Goal: Task Accomplishment & Management: Complete application form

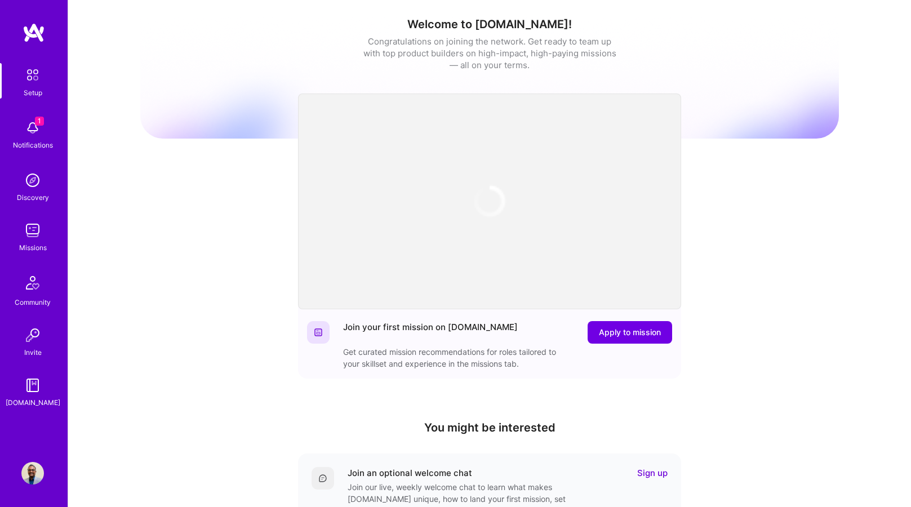
click at [37, 136] on img at bounding box center [32, 128] width 23 height 23
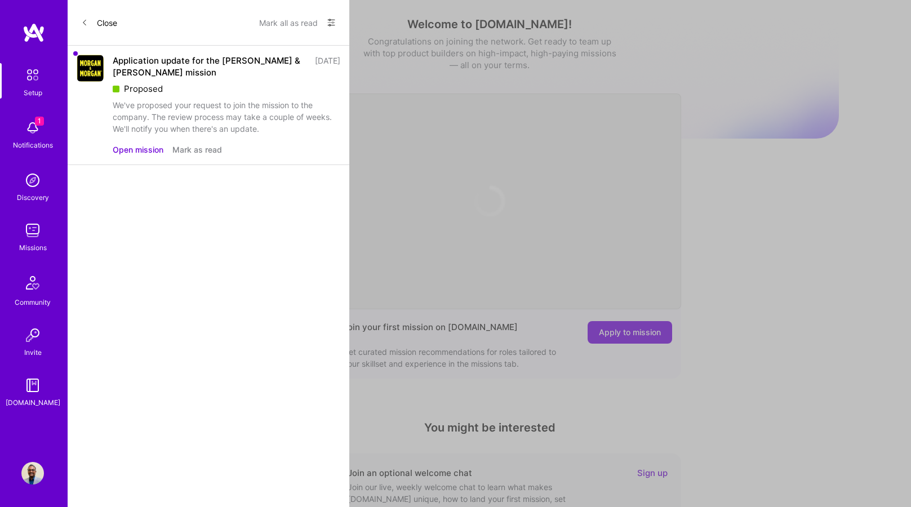
click at [265, 119] on div "We've proposed your request to join the mission to the company. The review proc…" at bounding box center [226, 116] width 227 height 35
click at [122, 148] on button "Open mission" at bounding box center [138, 150] width 51 height 12
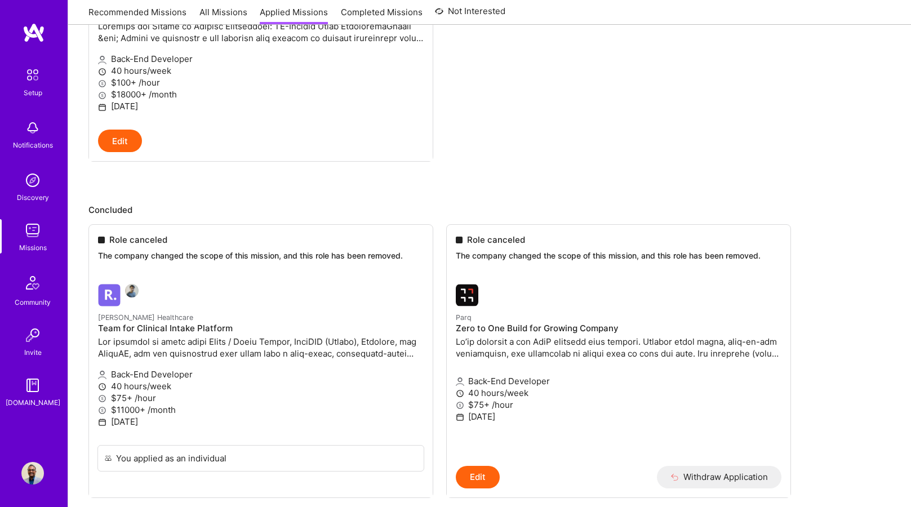
scroll to position [333, 0]
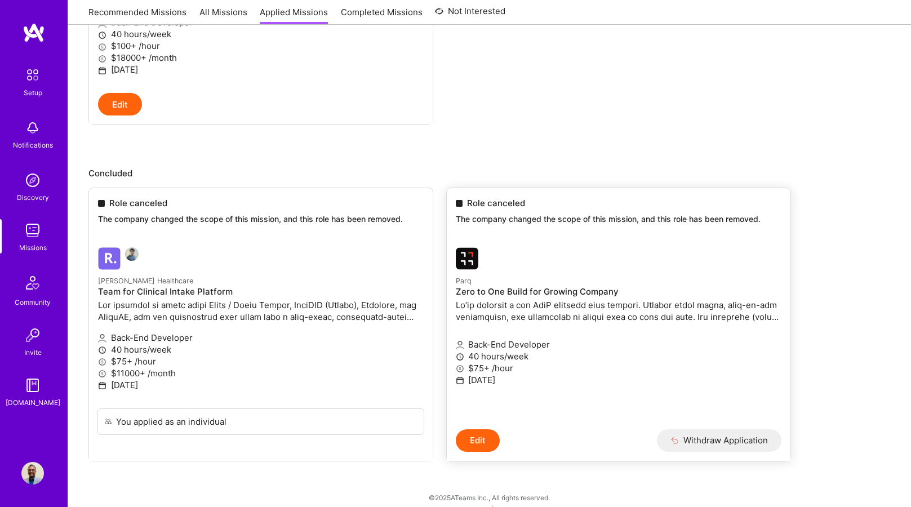
click at [721, 433] on button "Withdraw Application" at bounding box center [719, 440] width 124 height 23
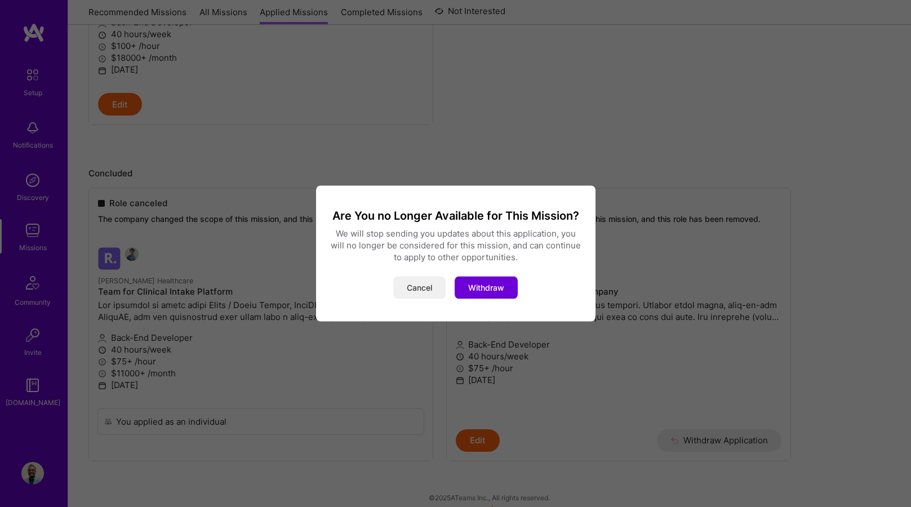
click at [426, 289] on button "Cancel" at bounding box center [419, 287] width 52 height 23
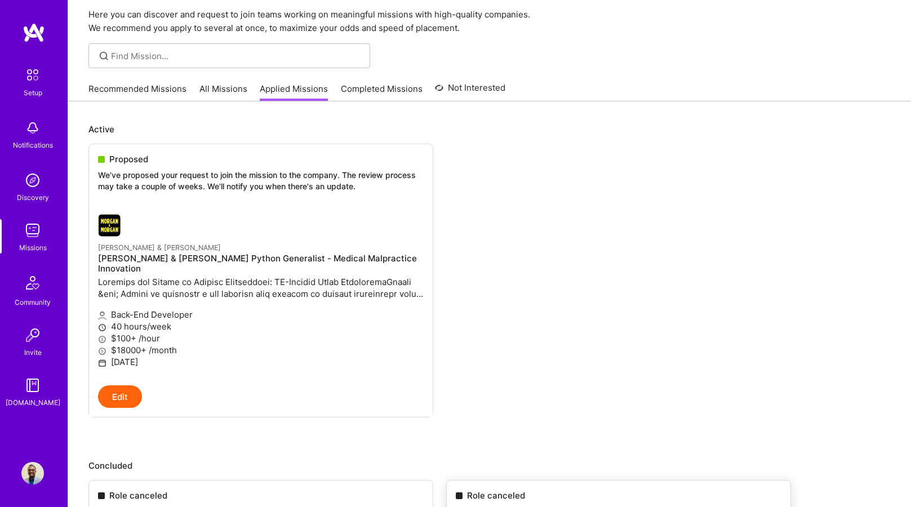
scroll to position [0, 0]
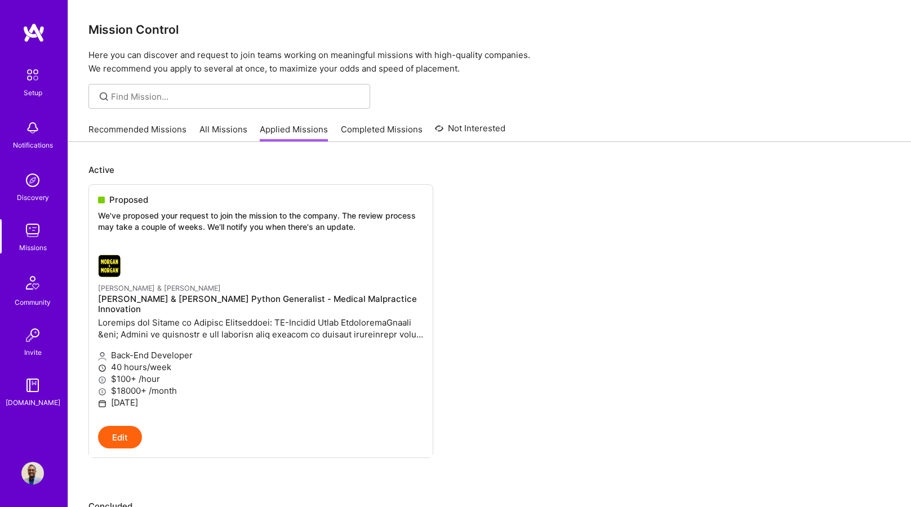
click at [147, 131] on link "Recommended Missions" at bounding box center [137, 132] width 98 height 19
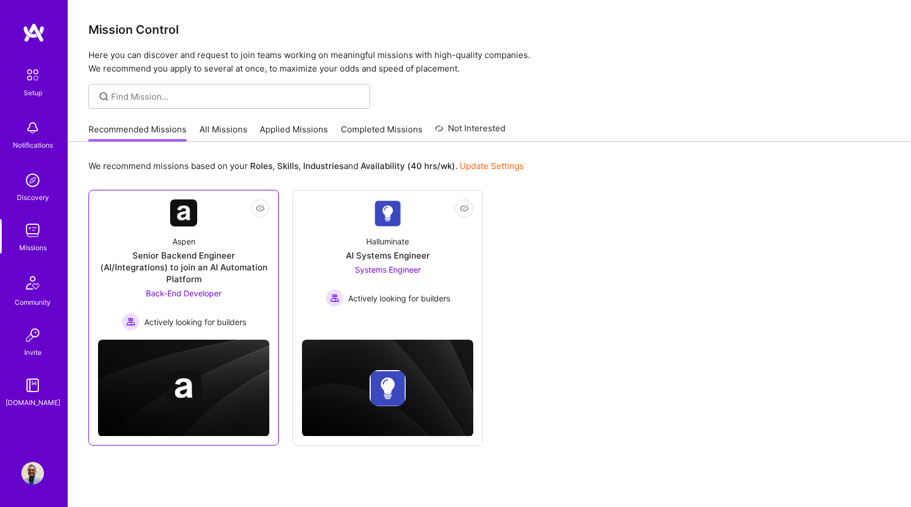
click at [172, 258] on div "Senior Backend Engineer (AI/Integrations) to join an AI Automation Platform" at bounding box center [183, 266] width 171 height 35
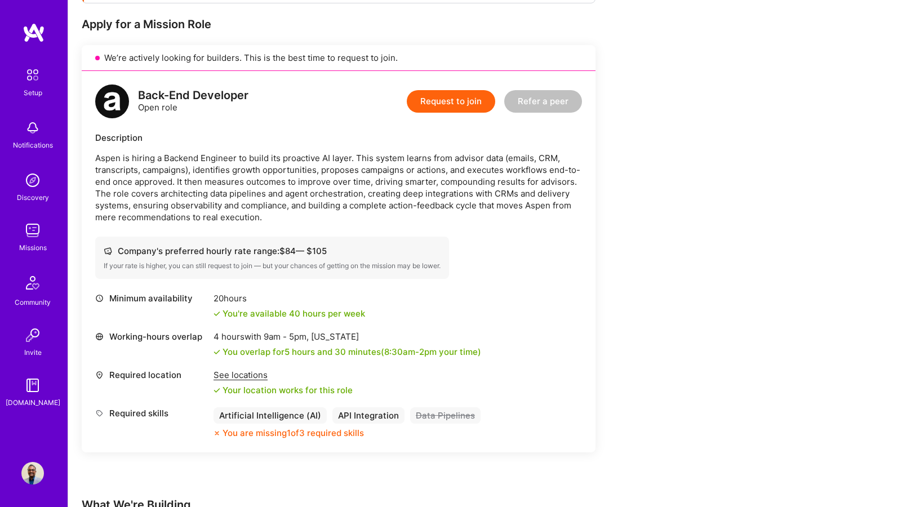
scroll to position [219, 0]
click at [456, 101] on button "Request to join" at bounding box center [451, 101] width 88 height 23
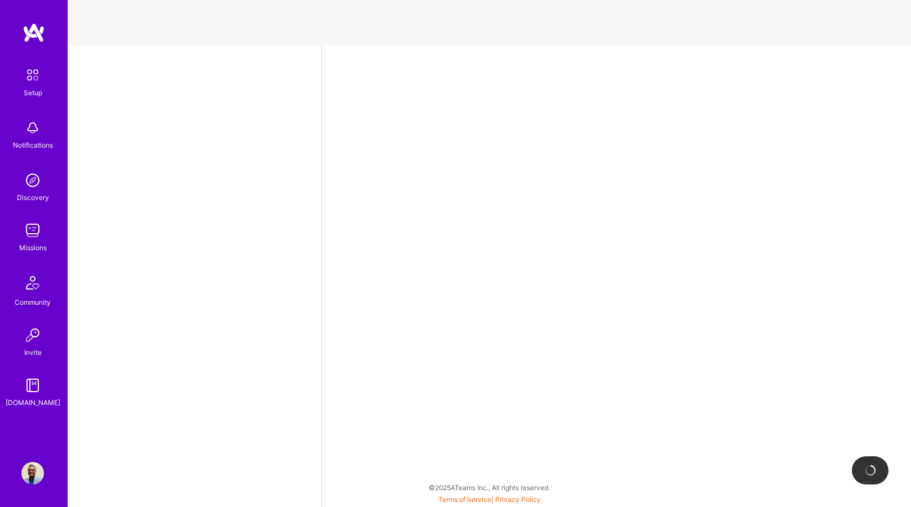
select select "US"
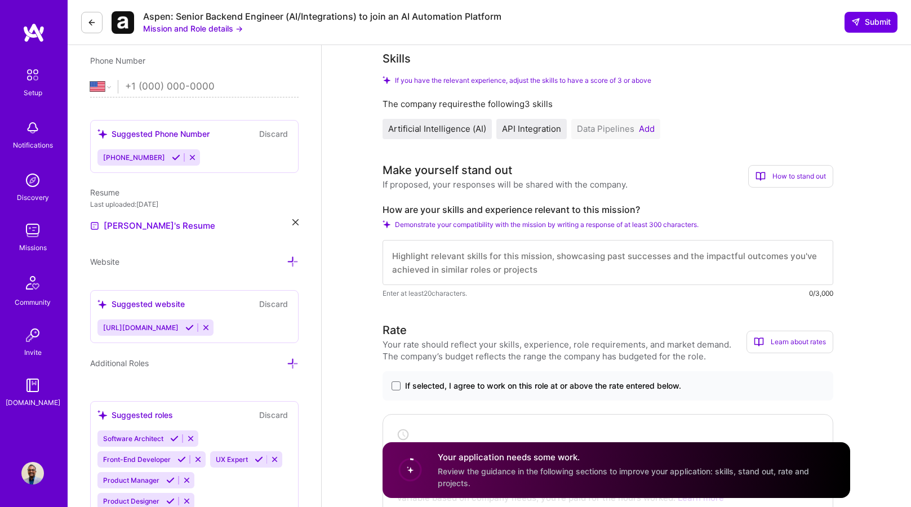
scroll to position [224, 0]
click at [507, 252] on textarea at bounding box center [607, 261] width 450 height 45
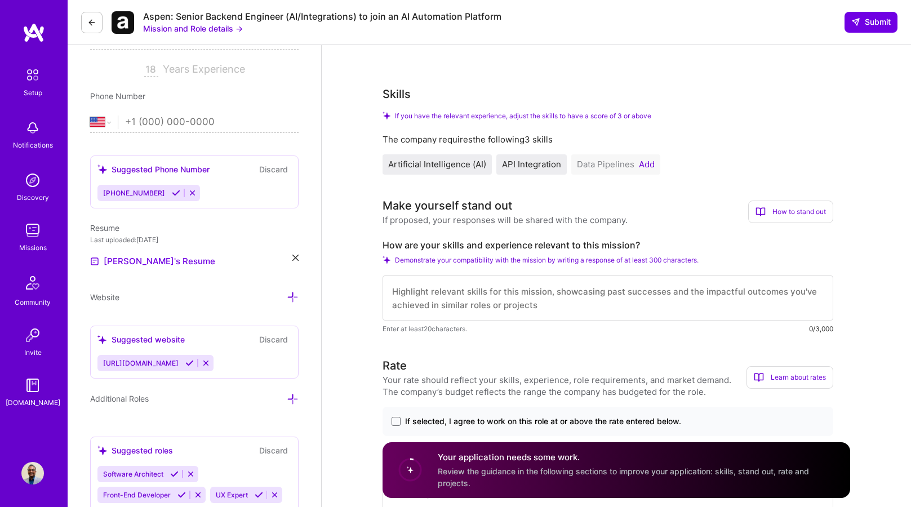
scroll to position [187, 0]
click at [648, 166] on button "Add" at bounding box center [647, 165] width 16 height 9
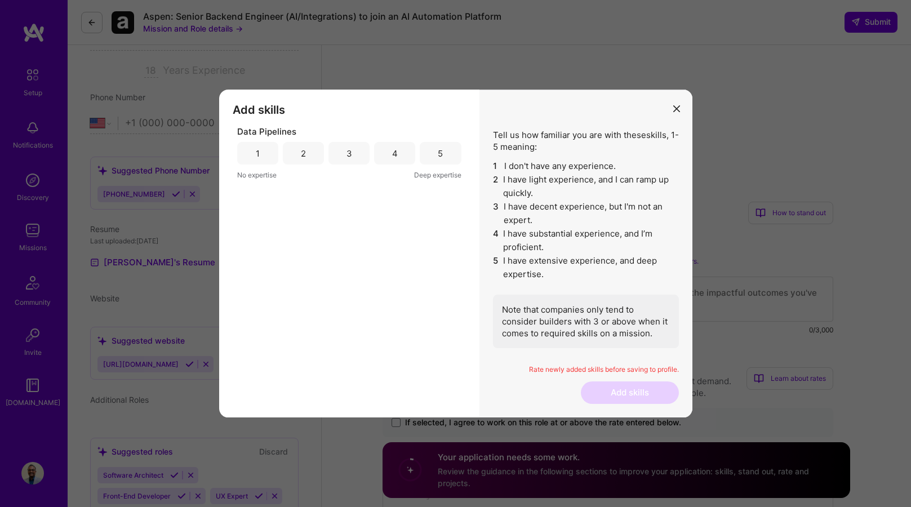
click at [382, 158] on div "4" at bounding box center [394, 153] width 41 height 23
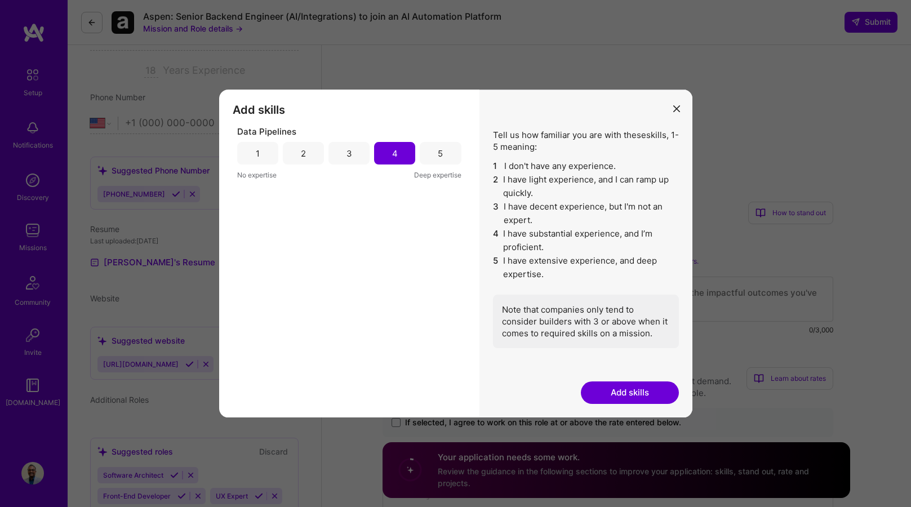
click at [610, 390] on button "Add skills" at bounding box center [630, 392] width 98 height 23
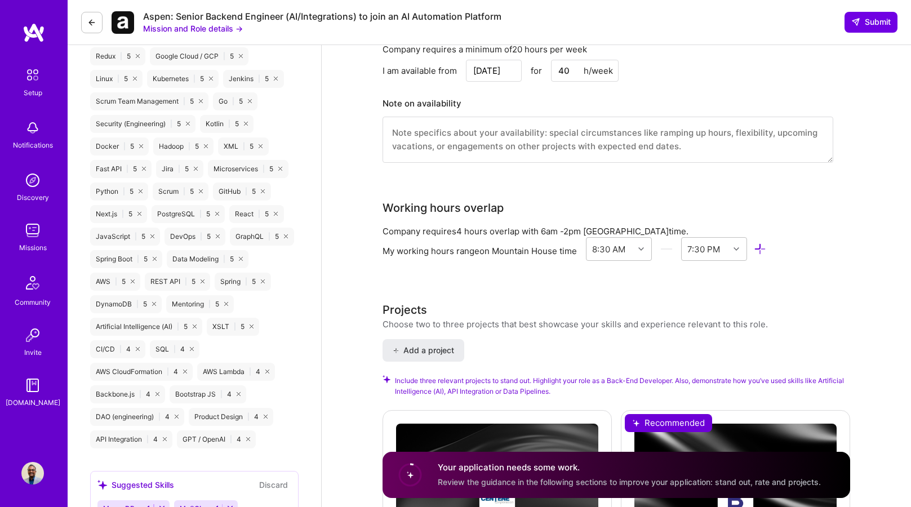
scroll to position [836, 0]
click at [644, 250] on icon at bounding box center [641, 249] width 6 height 6
click at [610, 338] on div "6:00 AM" at bounding box center [619, 337] width 66 height 21
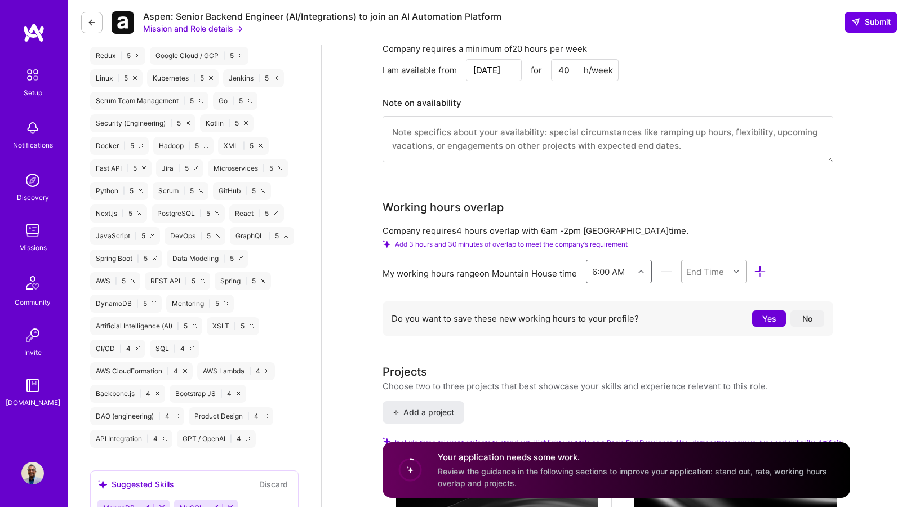
click at [738, 273] on icon at bounding box center [736, 272] width 6 height 6
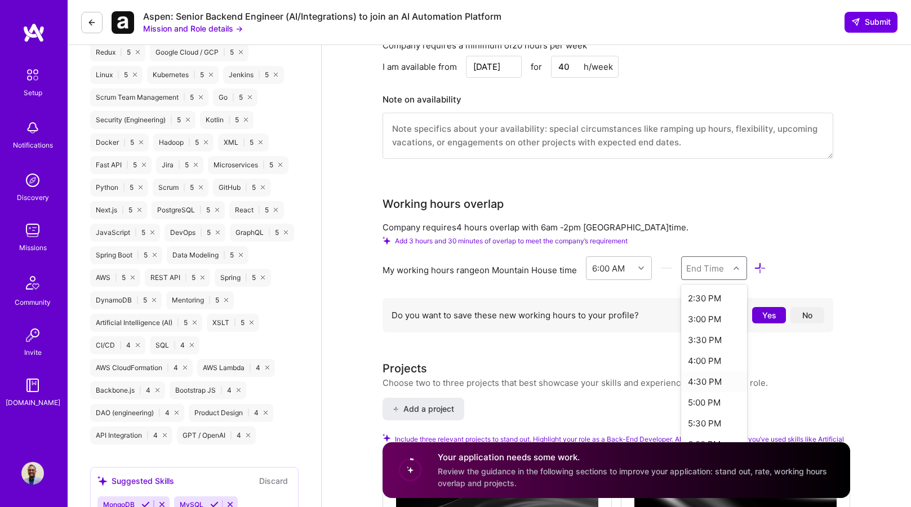
scroll to position [351, 0]
click at [704, 320] on div "3:00 PM" at bounding box center [714, 321] width 66 height 21
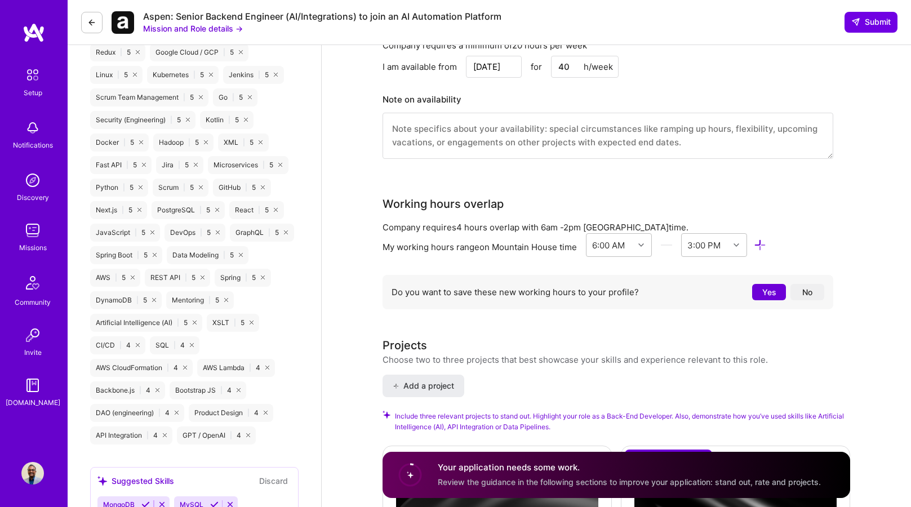
click at [765, 293] on button "Yes" at bounding box center [769, 292] width 34 height 16
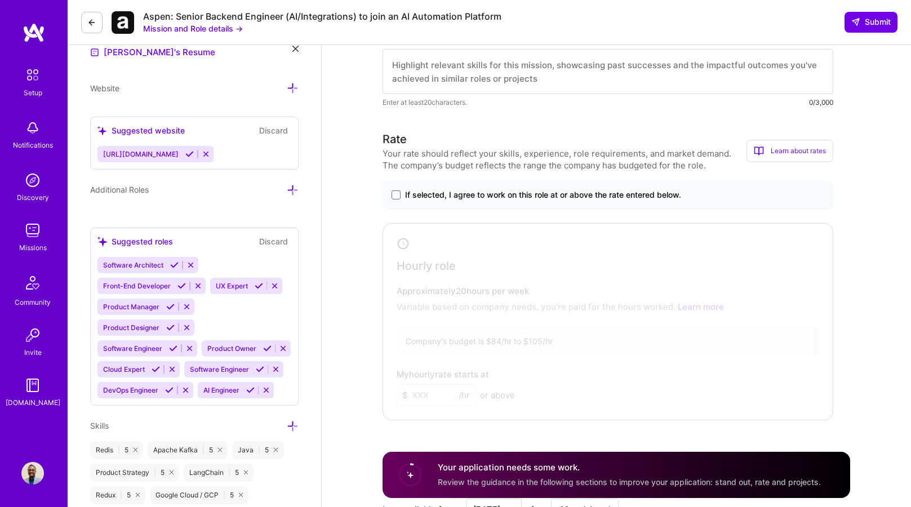
scroll to position [396, 0]
click at [394, 197] on span at bounding box center [395, 195] width 9 height 9
click at [0, 0] on input "If selected, I agree to work on this role at or above the rate entered below." at bounding box center [0, 0] width 0 height 0
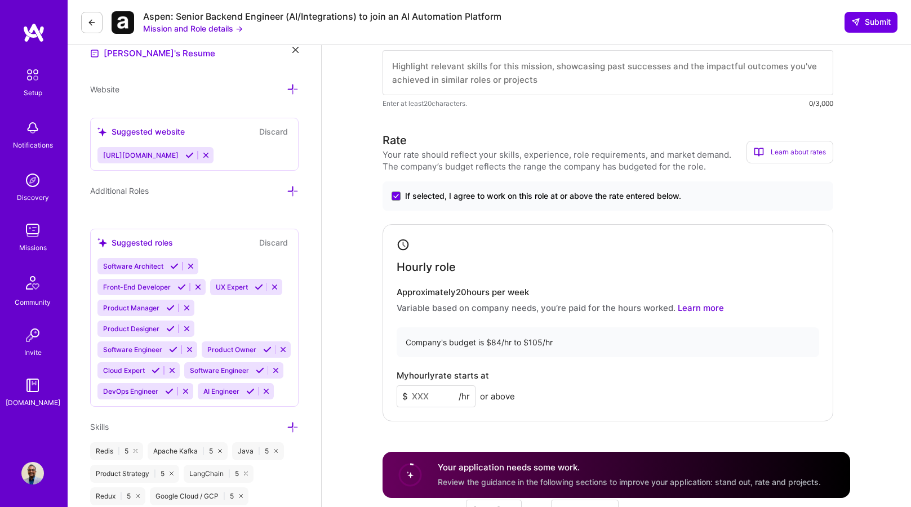
click at [442, 400] on input at bounding box center [435, 396] width 79 height 22
type input "100"
click at [640, 398] on div "My hourly rate starts at $ 100 /hr or above" at bounding box center [607, 389] width 422 height 37
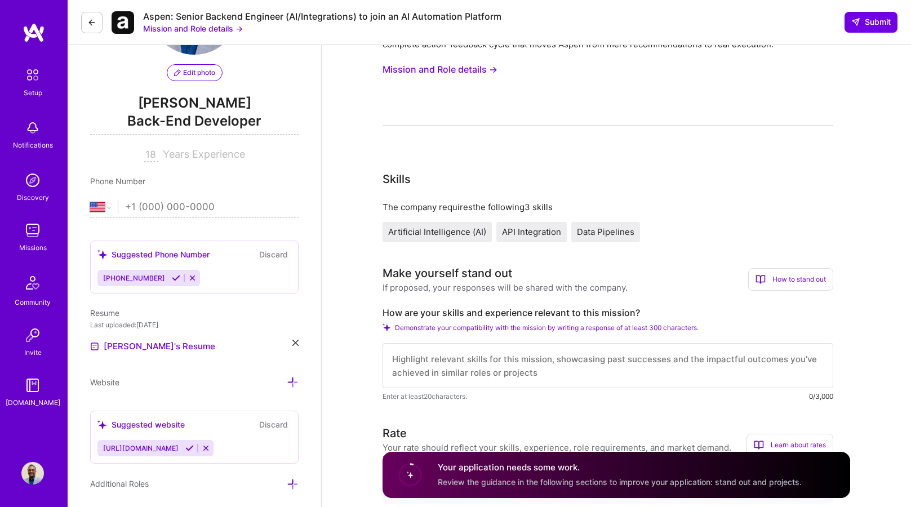
scroll to position [102, 0]
click at [697, 383] on textarea at bounding box center [607, 365] width 450 height 45
click at [440, 361] on textarea at bounding box center [607, 365] width 450 height 45
paste textarea "As a seasoned Technology Leader specializing in cloud-native, AI/ML-driven solu…"
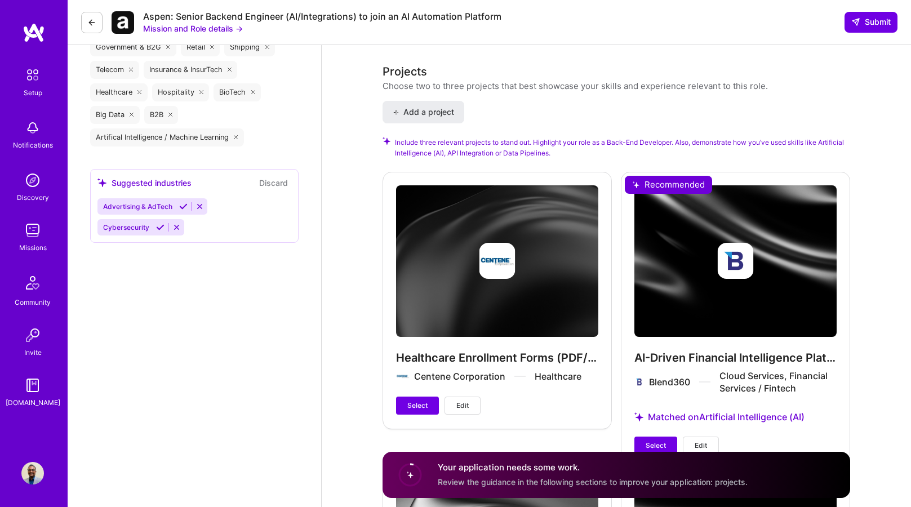
scroll to position [1609, 0]
type textarea "As a seasoned Technology Leader specializing in cloud-native, AI/ML-driven solu…"
click at [414, 405] on span "Select" at bounding box center [417, 405] width 20 height 10
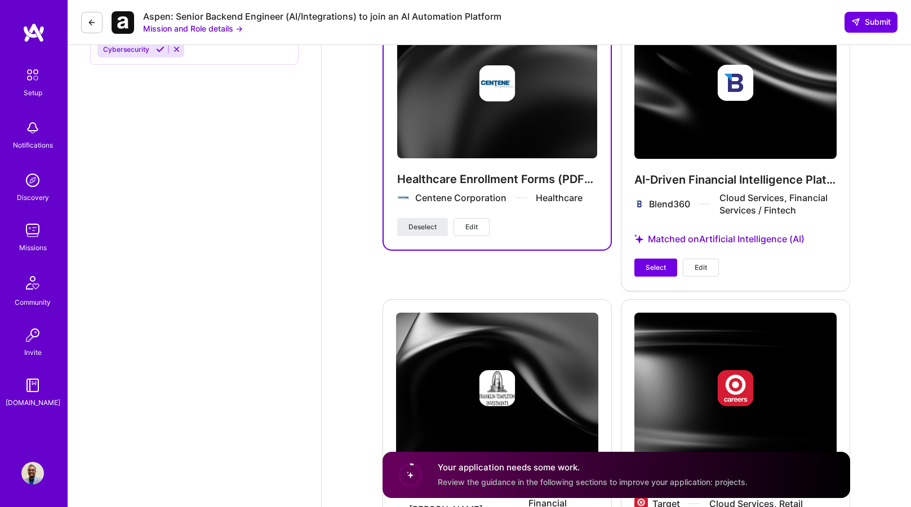
scroll to position [1792, 0]
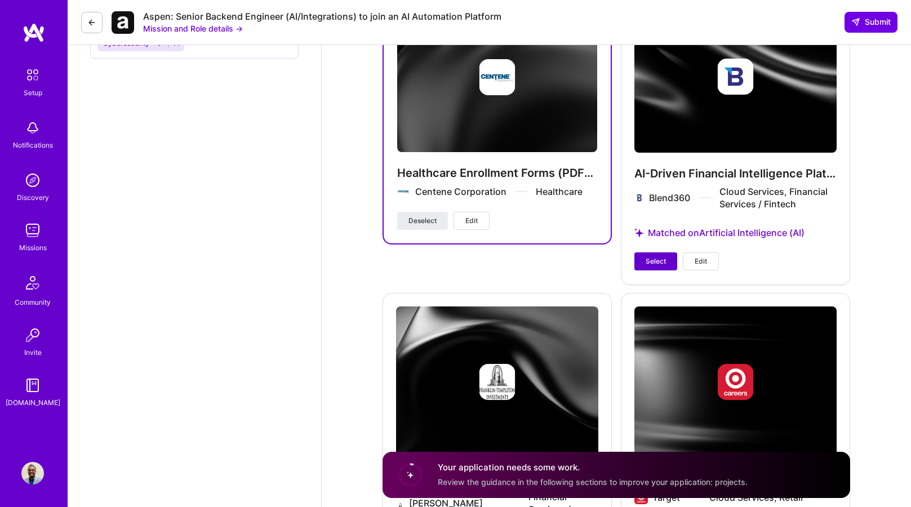
click at [660, 261] on span "Select" at bounding box center [655, 261] width 20 height 10
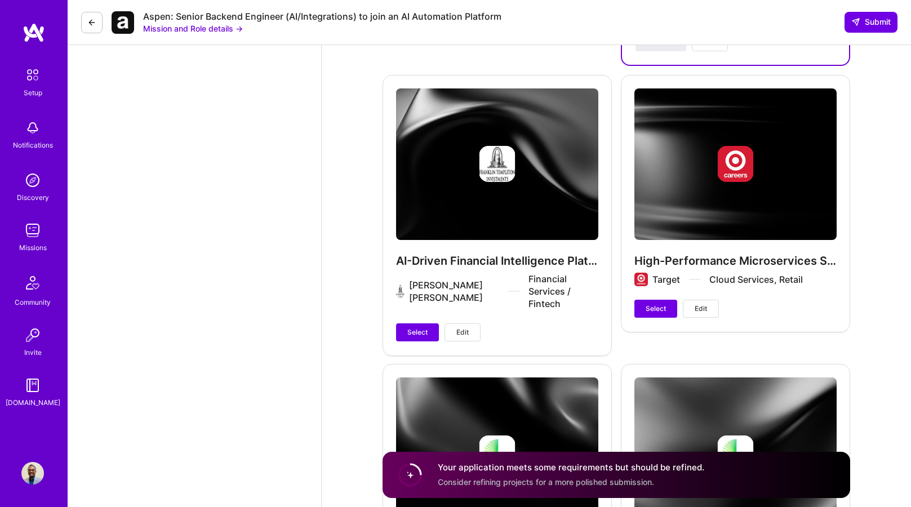
scroll to position [2011, 0]
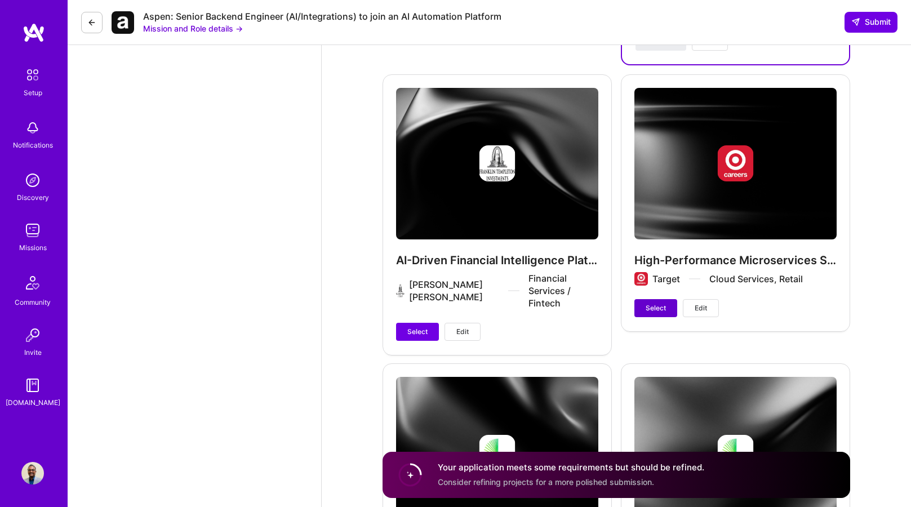
click at [651, 306] on span "Select" at bounding box center [655, 308] width 20 height 10
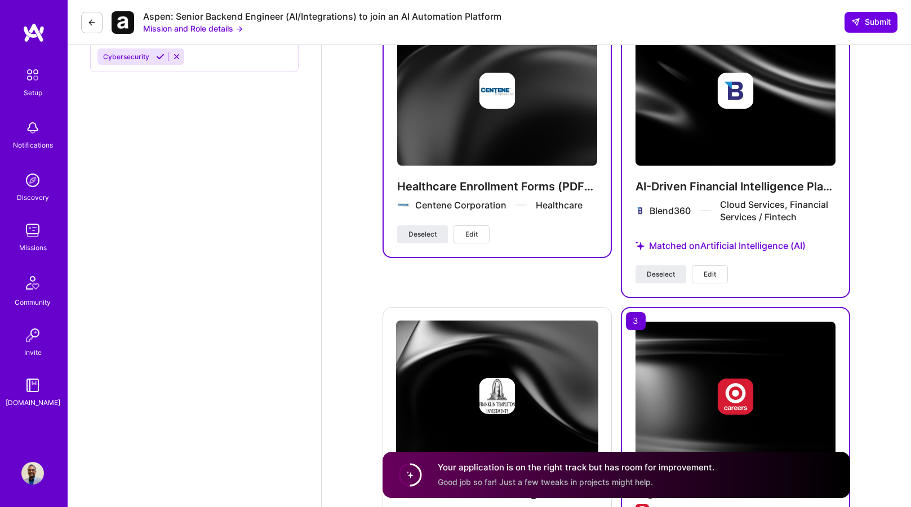
scroll to position [1778, 0]
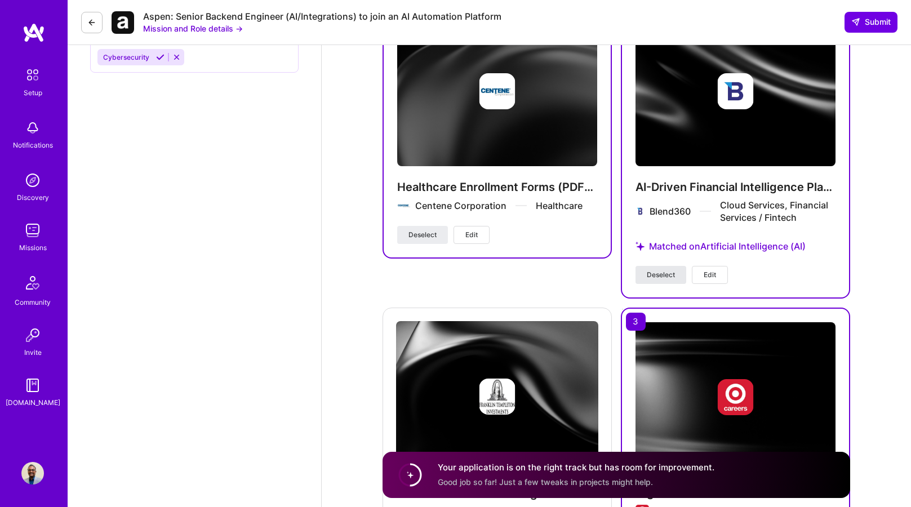
click at [657, 276] on span "Deselect" at bounding box center [660, 275] width 28 height 10
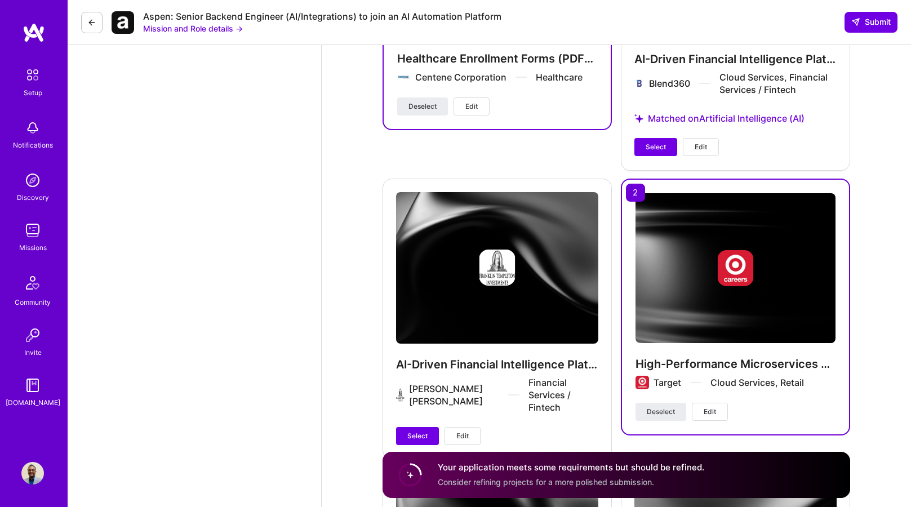
scroll to position [1916, 0]
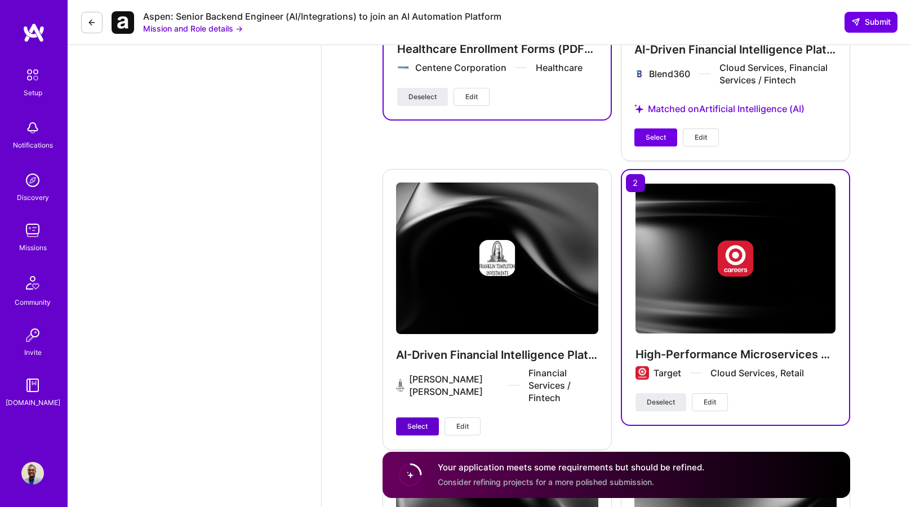
click at [416, 421] on span "Select" at bounding box center [417, 426] width 20 height 10
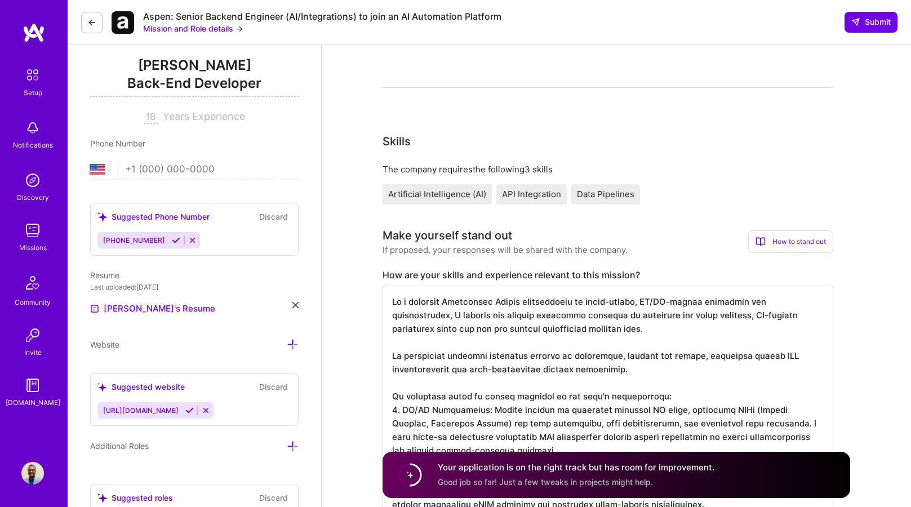
scroll to position [0, 0]
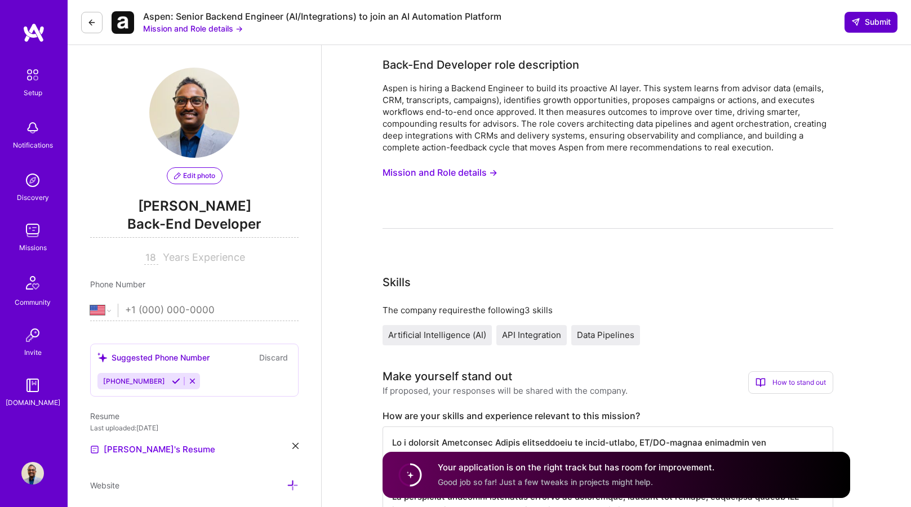
click at [871, 21] on span "Submit" at bounding box center [870, 21] width 39 height 11
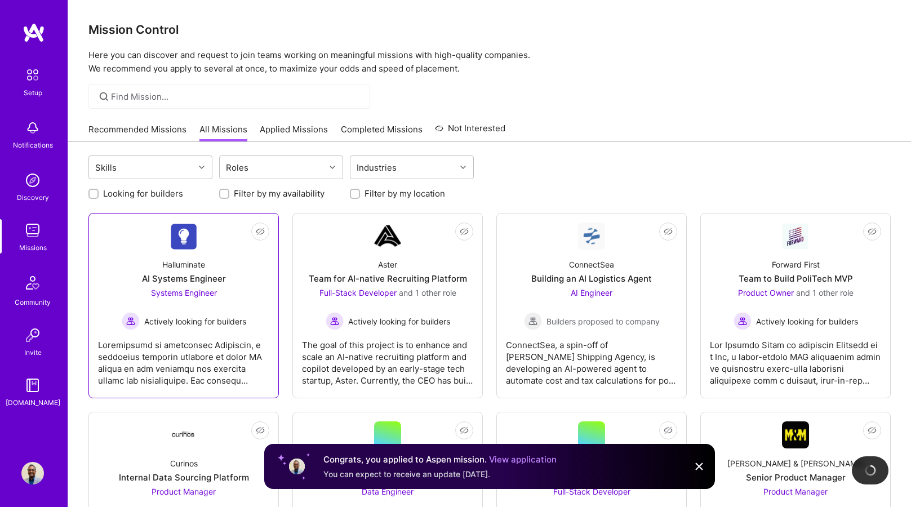
click at [187, 294] on span "Systems Engineer" at bounding box center [184, 293] width 66 height 10
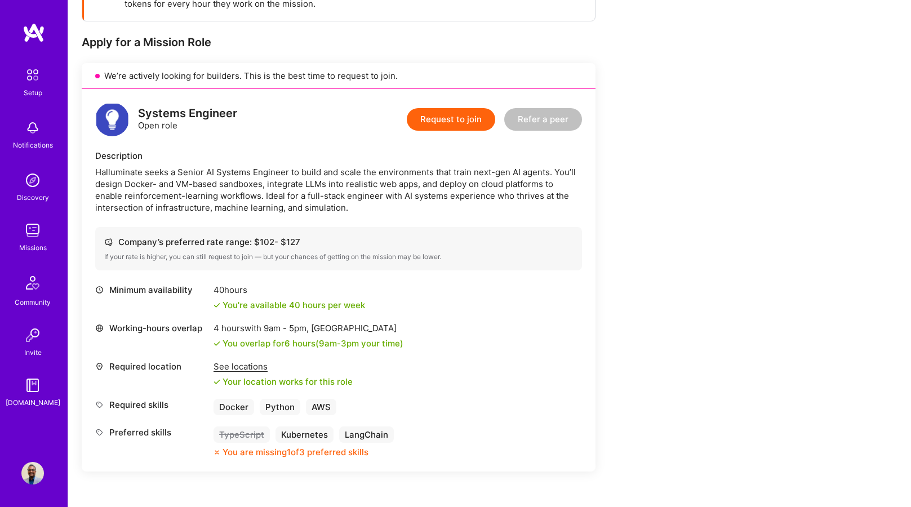
scroll to position [203, 0]
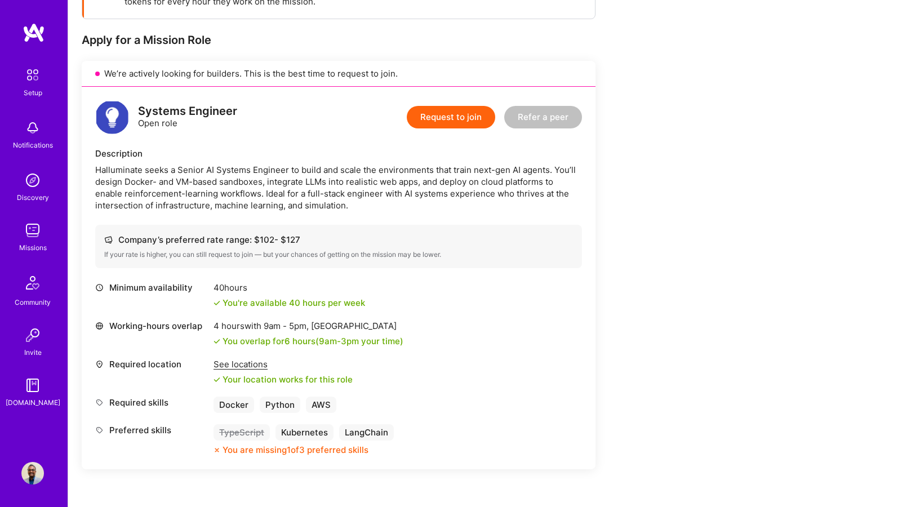
click at [457, 117] on button "Request to join" at bounding box center [451, 117] width 88 height 23
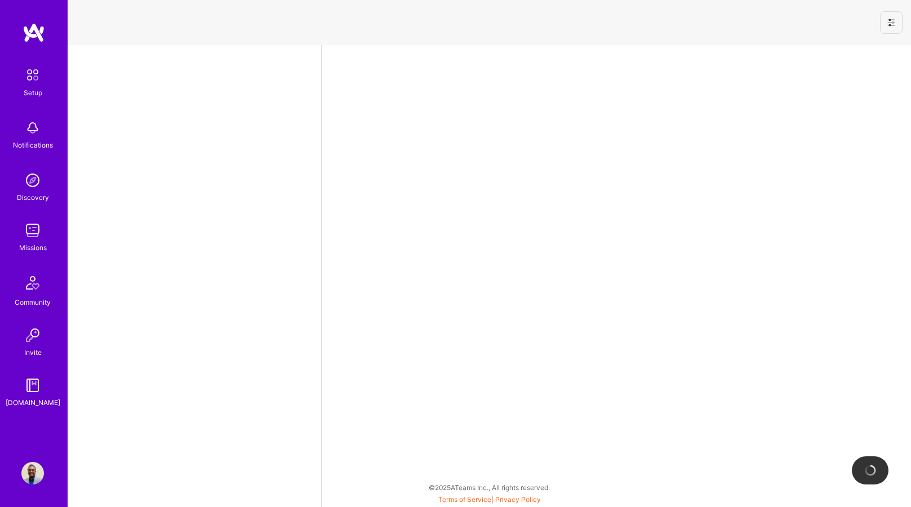
select select "US"
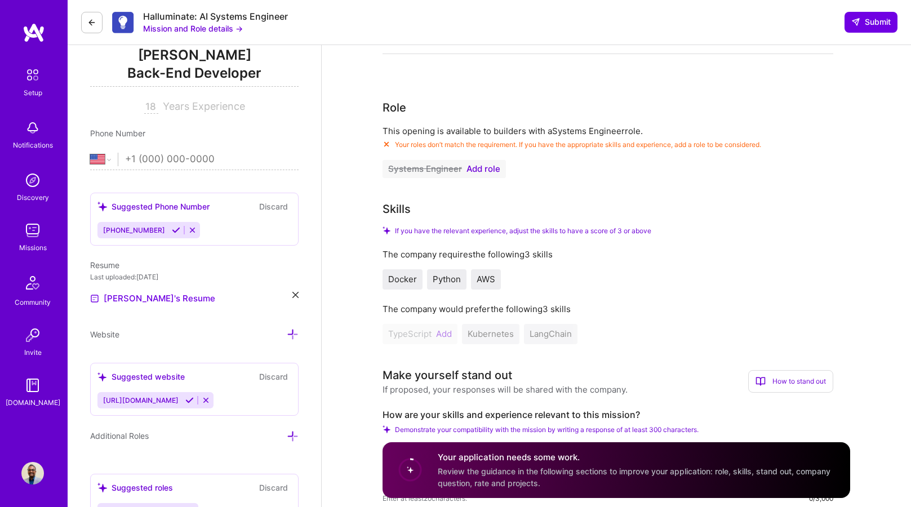
scroll to position [151, 0]
click at [493, 167] on span "Add role" at bounding box center [483, 168] width 34 height 9
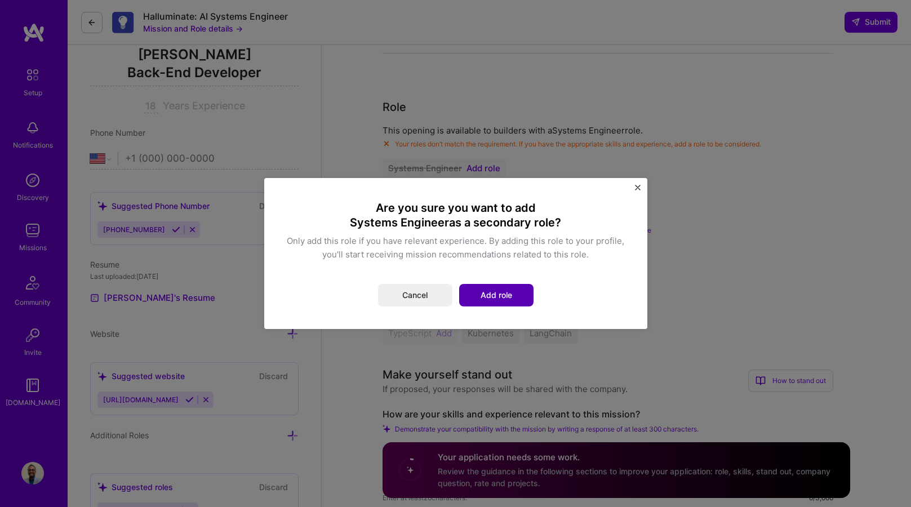
click at [516, 292] on button "Add role" at bounding box center [496, 295] width 74 height 23
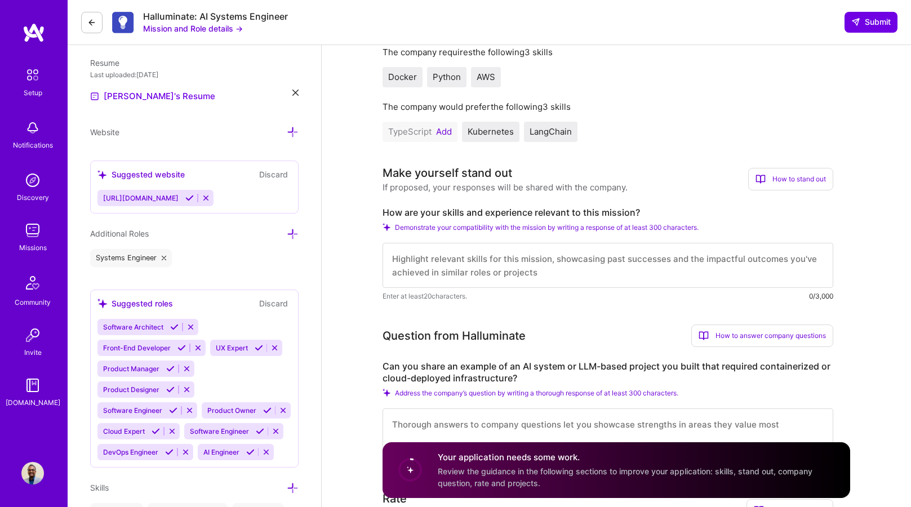
scroll to position [354, 0]
click at [449, 135] on button "Add" at bounding box center [444, 131] width 16 height 9
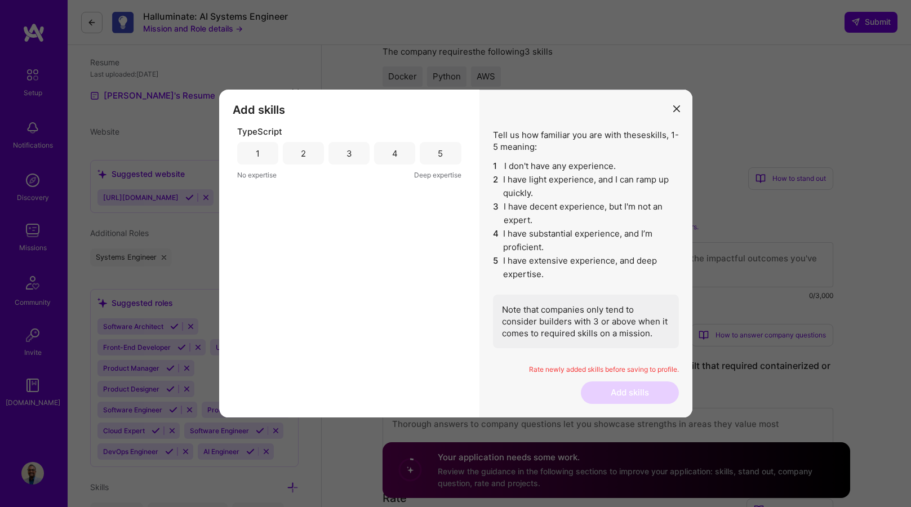
click at [314, 156] on div "2" at bounding box center [303, 153] width 41 height 23
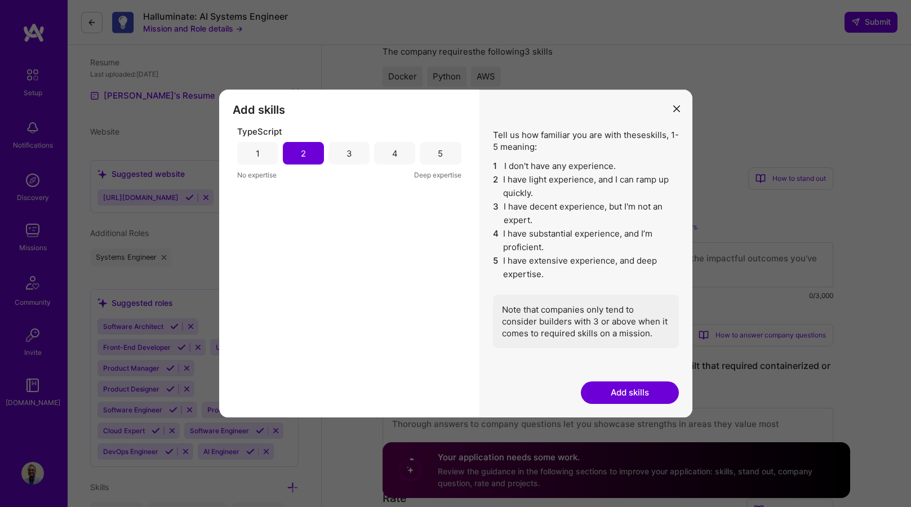
click at [630, 386] on button "Add skills" at bounding box center [630, 392] width 98 height 23
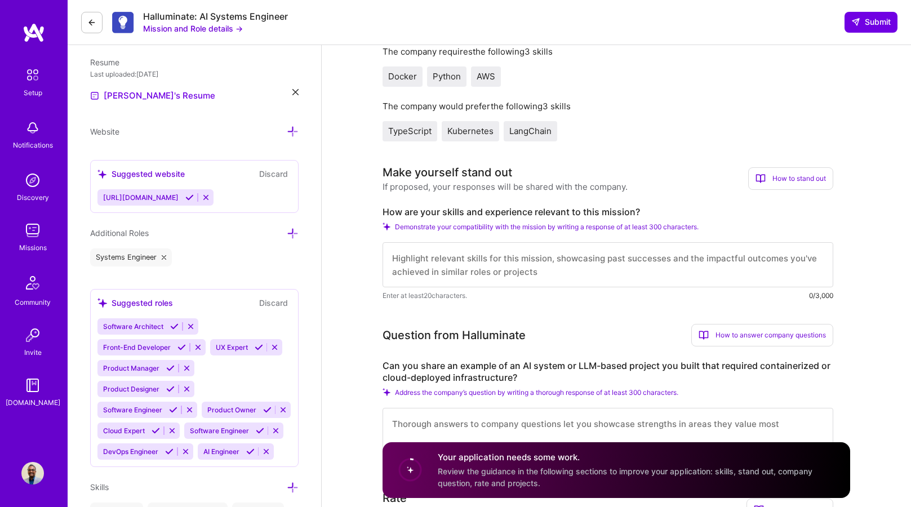
click at [619, 260] on textarea at bounding box center [607, 264] width 450 height 45
paste textarea "As a seasoned Technology Leader specializing in cloud-native, AI/ML-driven solu…"
type textarea "As a seasoned Technology Leader specializing in cloud-native, AI/ML-driven solu…"
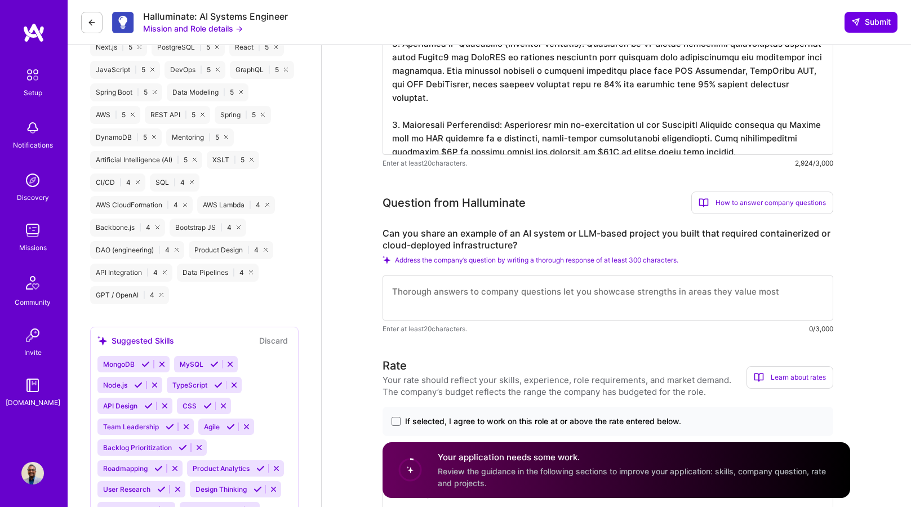
scroll to position [1023, 0]
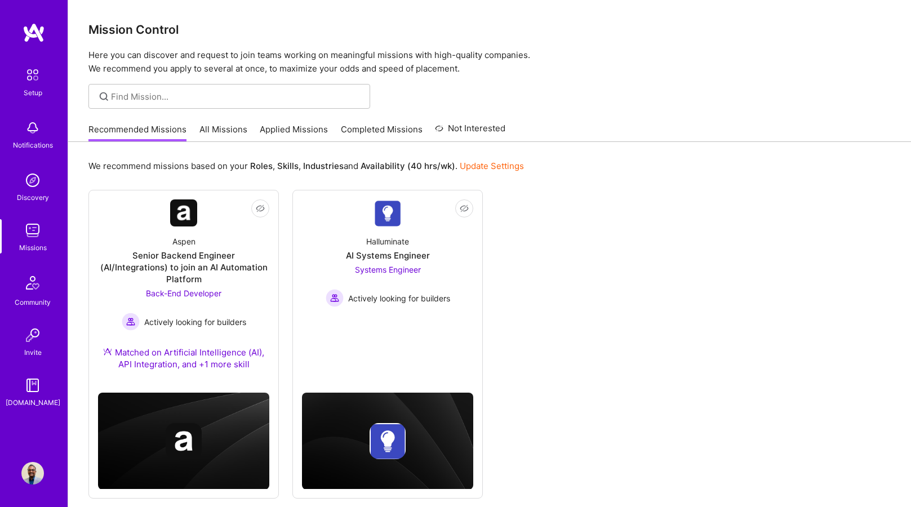
click at [302, 132] on link "Applied Missions" at bounding box center [294, 132] width 68 height 19
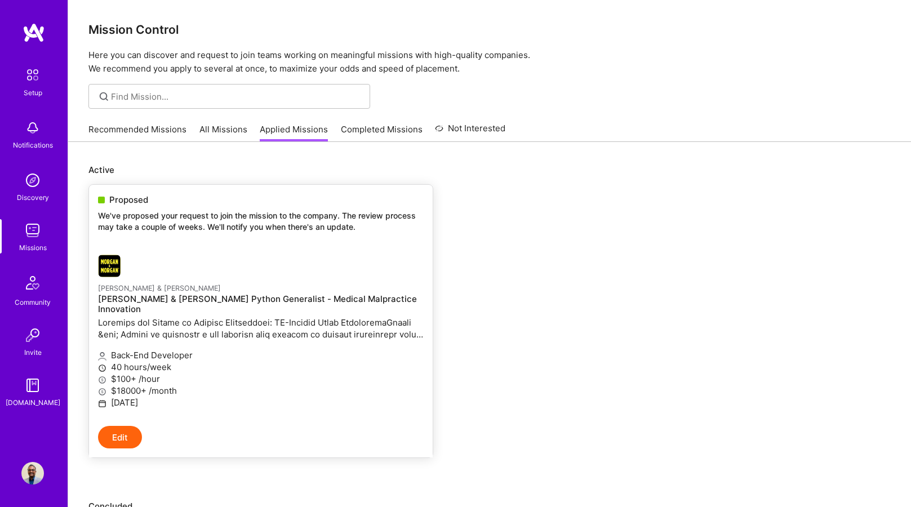
click at [204, 316] on p at bounding box center [260, 328] width 325 height 24
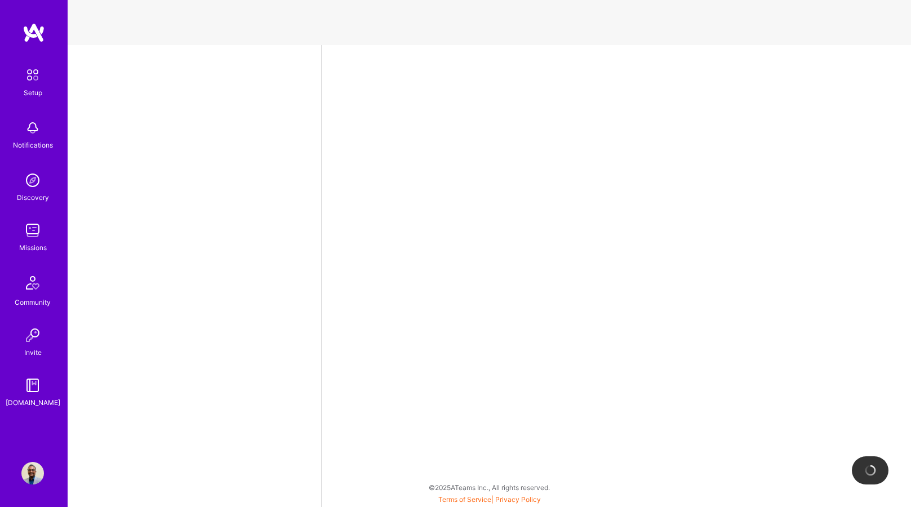
select select "US"
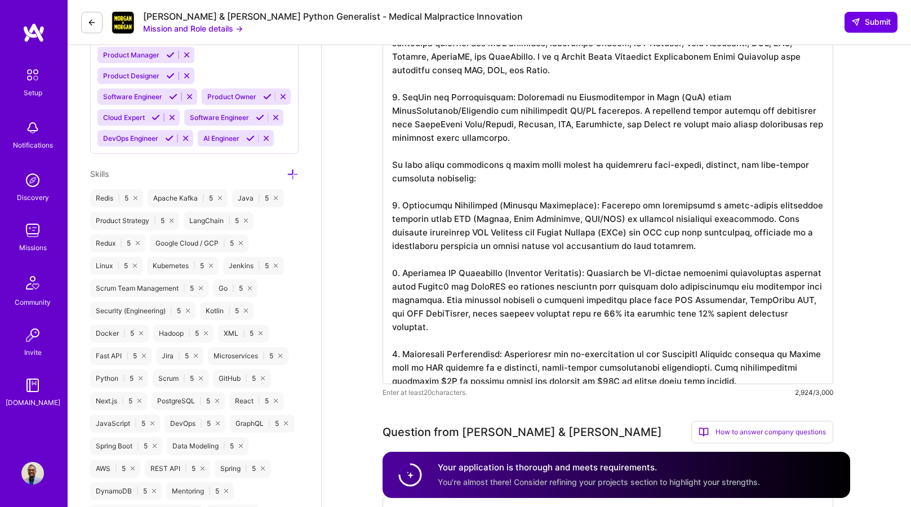
scroll to position [653, 0]
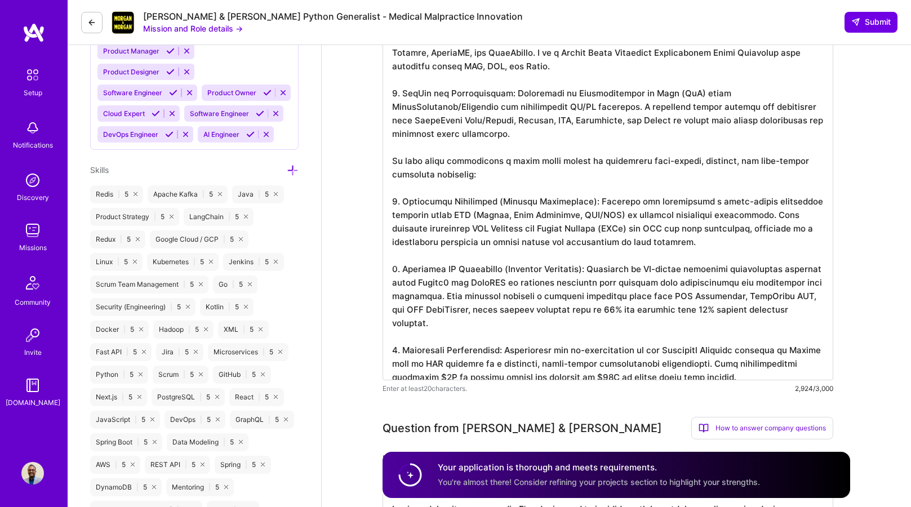
drag, startPoint x: 745, startPoint y: 367, endPoint x: 433, endPoint y: 109, distance: 404.8
click at [427, 103] on textarea at bounding box center [607, 80] width 450 height 599
click at [436, 113] on textarea at bounding box center [607, 80] width 450 height 599
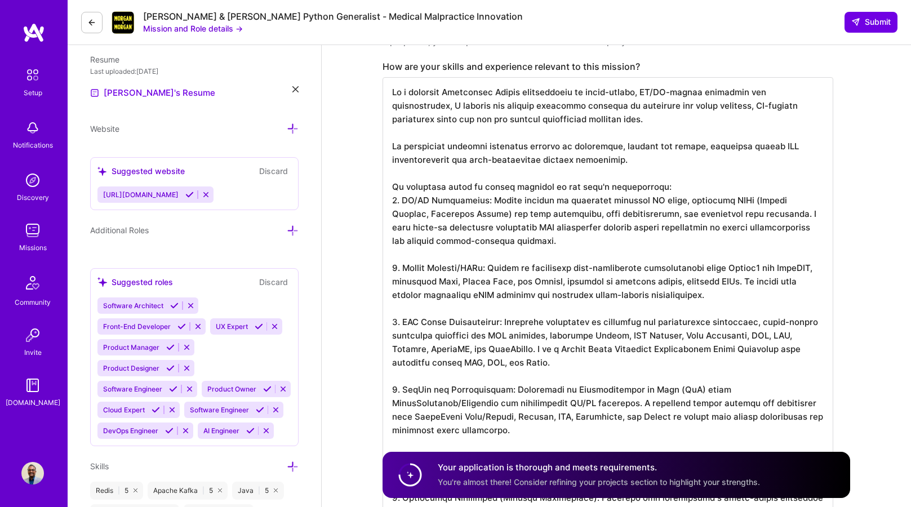
scroll to position [0, 0]
drag, startPoint x: 390, startPoint y: 90, endPoint x: 508, endPoint y: 435, distance: 365.1
click at [508, 435] on textarea at bounding box center [607, 376] width 450 height 599
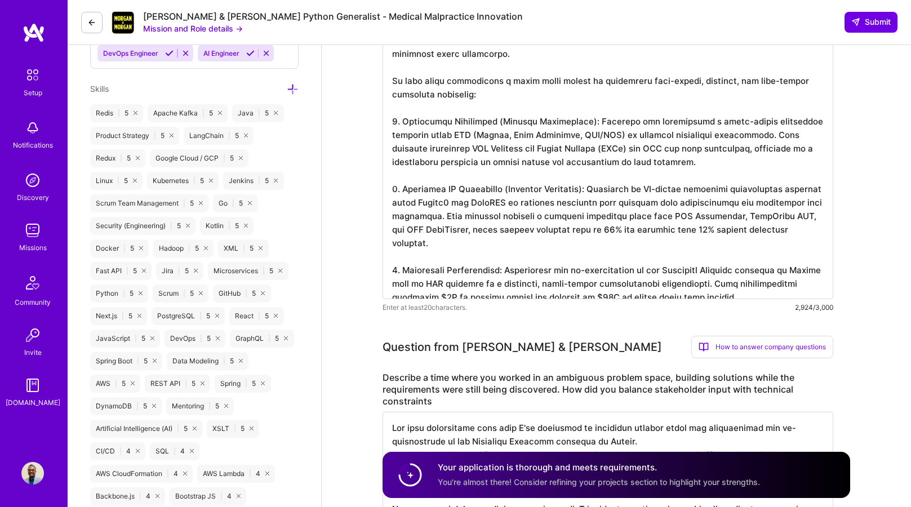
scroll to position [735, 0]
